Goal: Task Accomplishment & Management: Complete application form

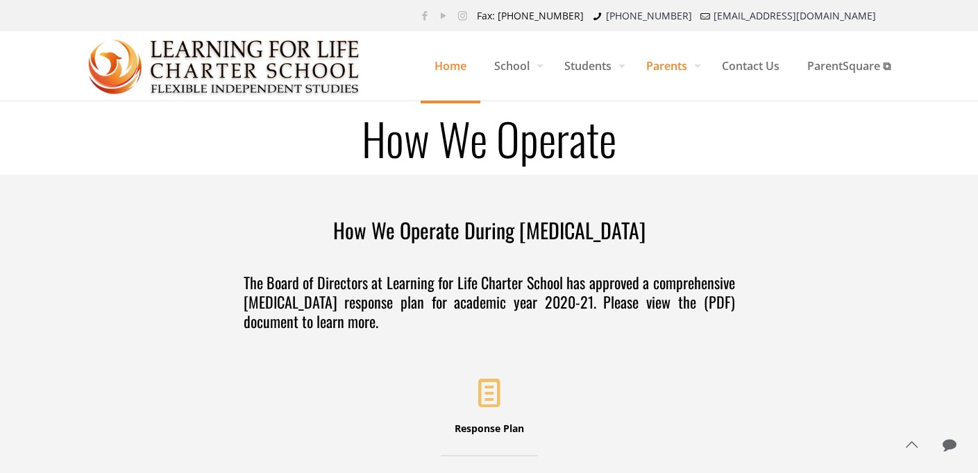
click at [443, 68] on span "Home" at bounding box center [450, 66] width 60 height 42
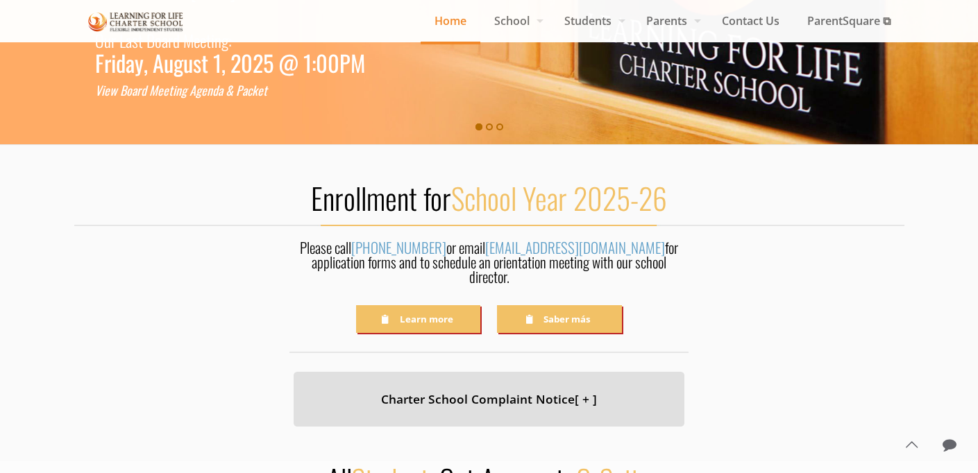
scroll to position [342, 0]
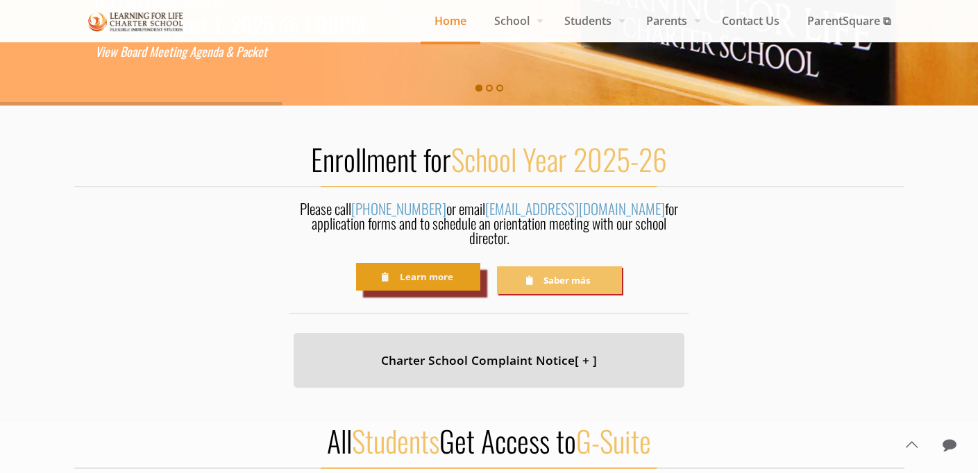
click at [427, 264] on link "Learn more" at bounding box center [418, 276] width 124 height 27
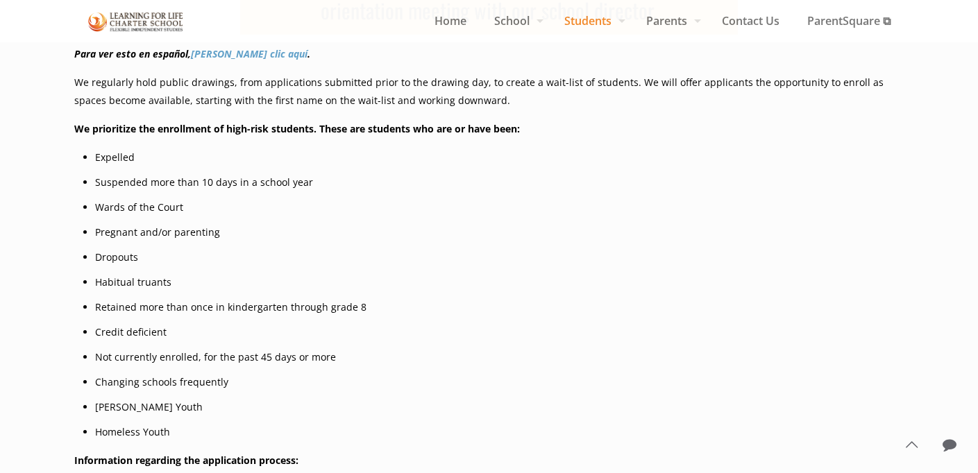
scroll to position [300, 0]
